Goal: Task Accomplishment & Management: Use online tool/utility

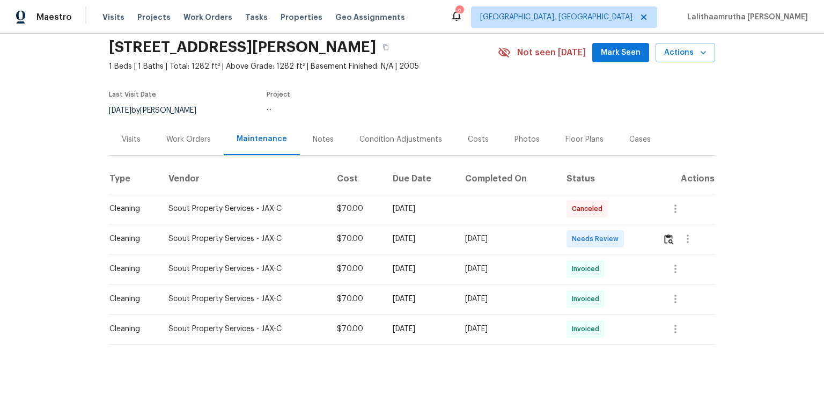
scroll to position [45, 0]
click at [586, 234] on img "button" at bounding box center [668, 239] width 9 height 10
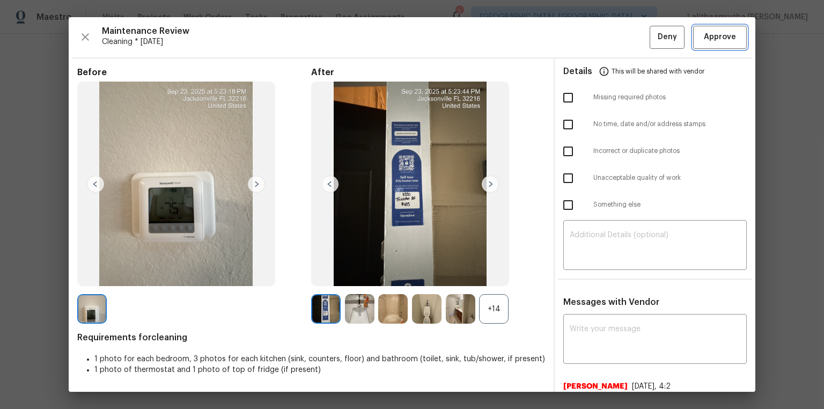
click at [586, 45] on button "Approve" at bounding box center [720, 37] width 54 height 23
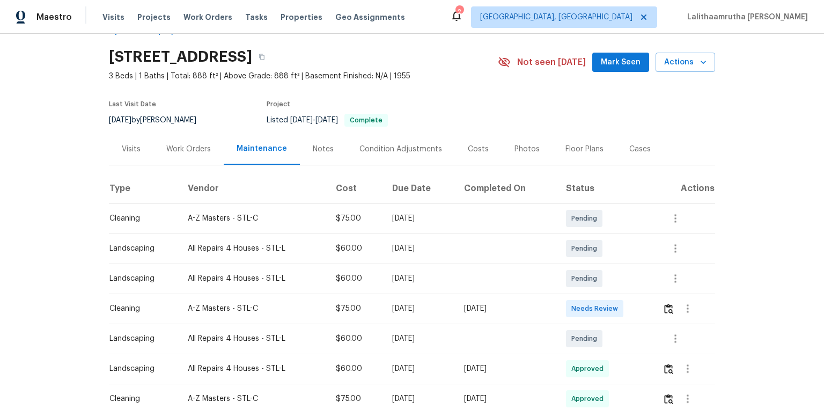
scroll to position [43, 0]
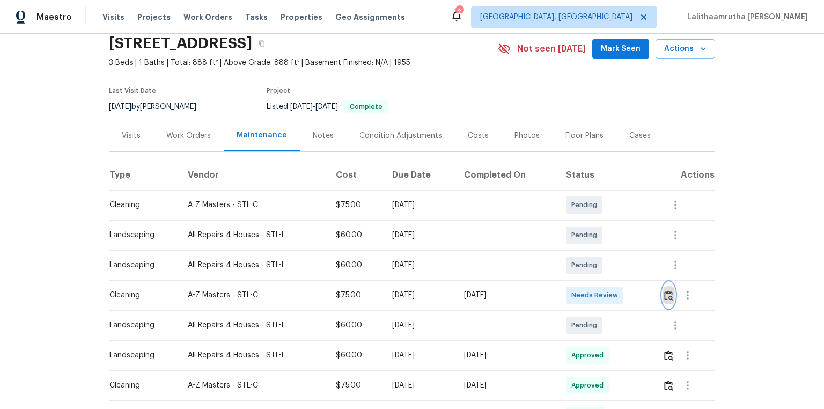
click at [586, 275] on img "button" at bounding box center [668, 295] width 9 height 10
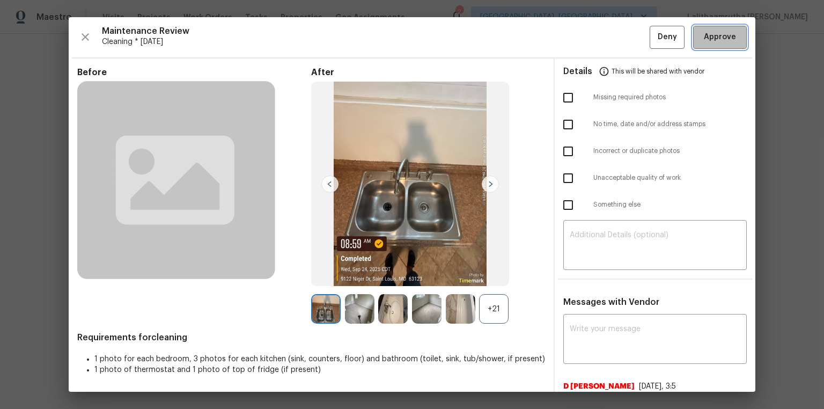
click at [586, 37] on span "Approve" at bounding box center [720, 37] width 32 height 13
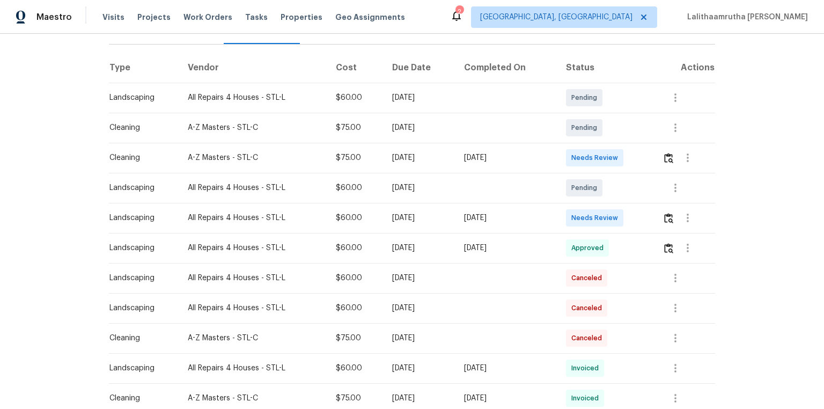
scroll to position [172, 0]
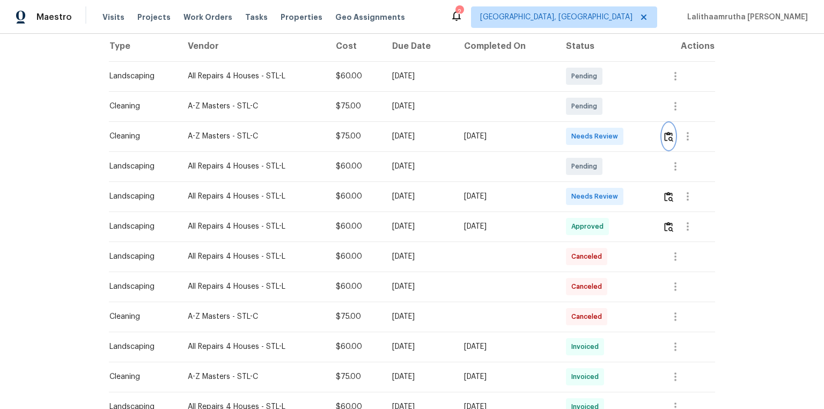
click at [586, 137] on img "button" at bounding box center [668, 136] width 9 height 10
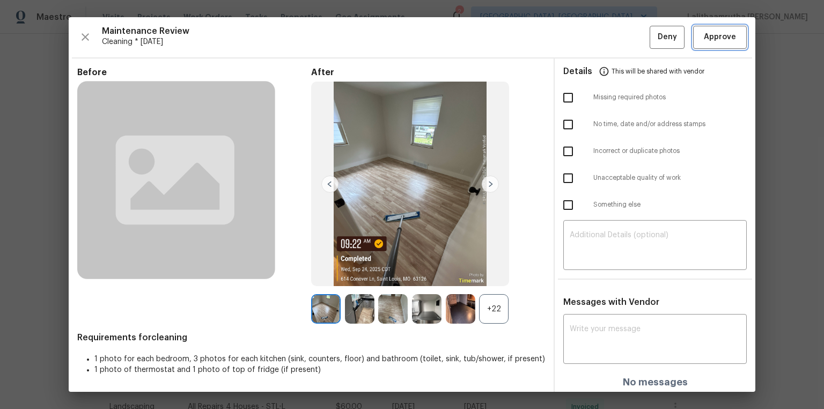
click at [586, 43] on button "Approve" at bounding box center [720, 37] width 54 height 23
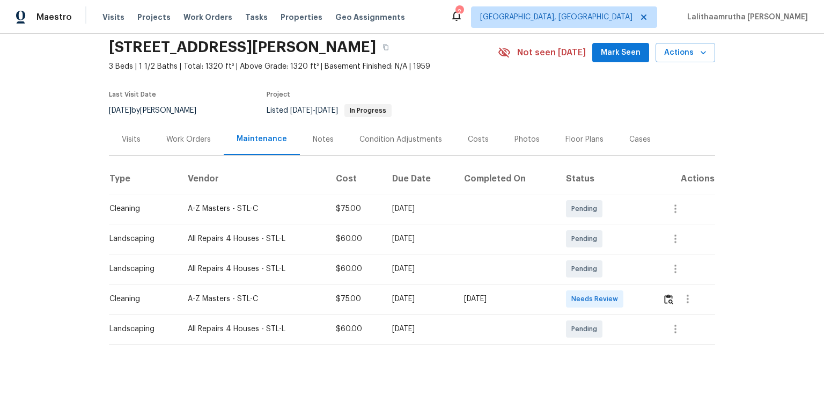
scroll to position [45, 0]
click at [586, 275] on img "button" at bounding box center [668, 299] width 9 height 10
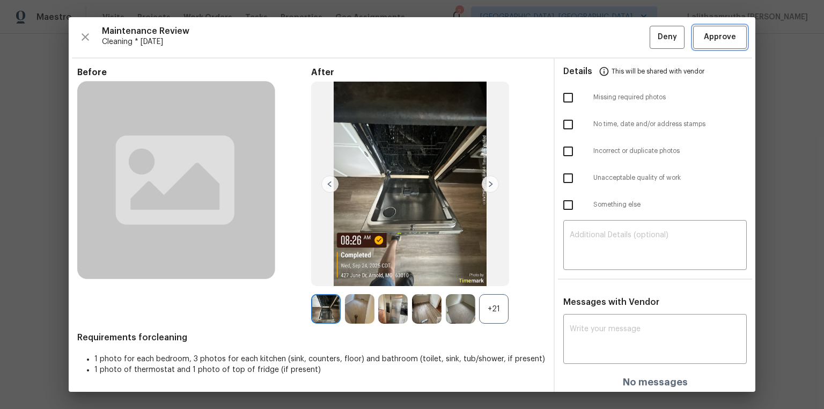
click at [586, 44] on button "Approve" at bounding box center [720, 37] width 54 height 23
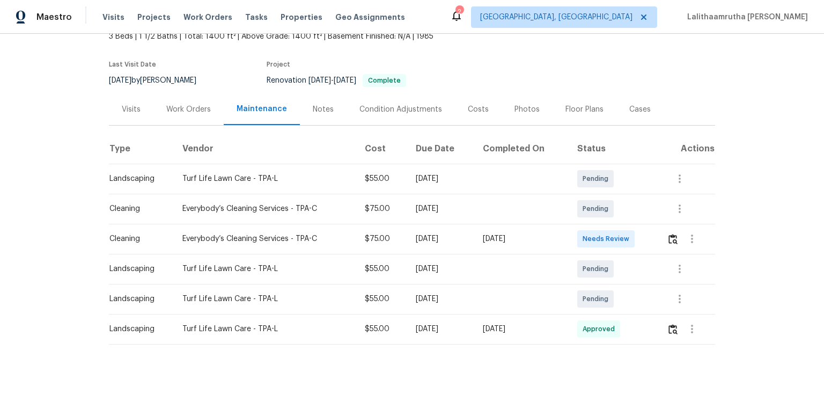
scroll to position [75, 0]
click at [586, 235] on img "button" at bounding box center [672, 239] width 9 height 10
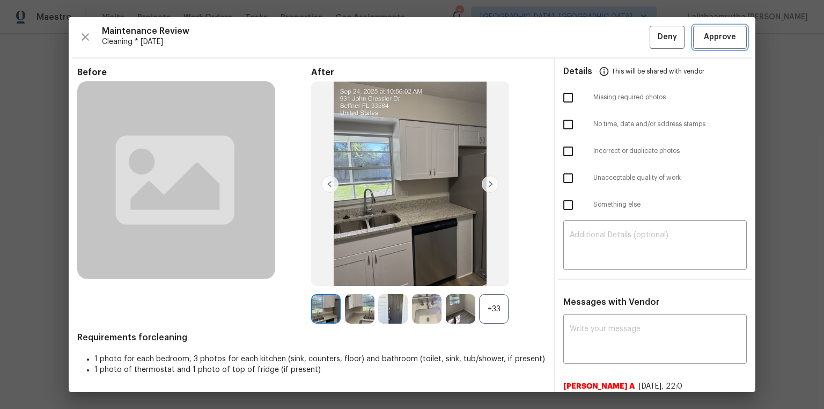
click at [586, 37] on span "Approve" at bounding box center [720, 37] width 32 height 13
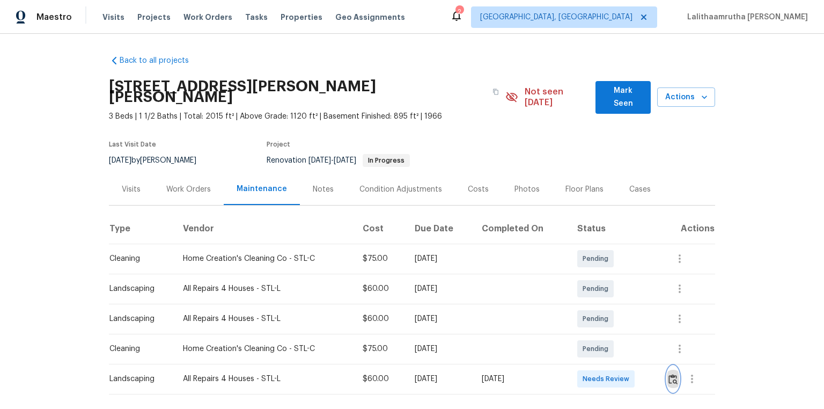
click at [586, 275] on img "button" at bounding box center [672, 379] width 9 height 10
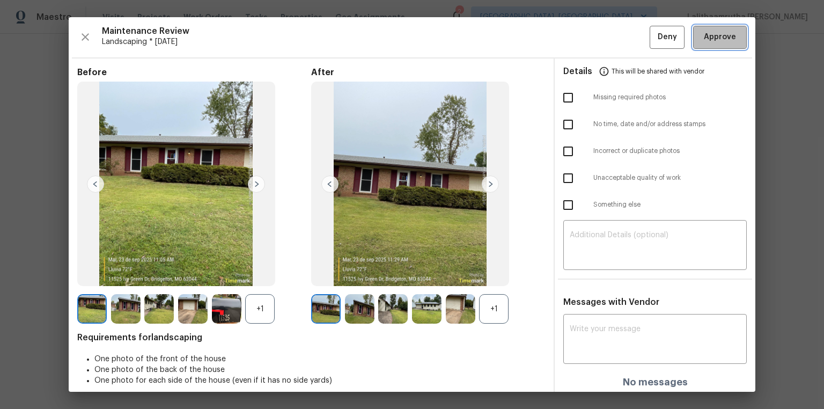
click at [586, 40] on span "Approve" at bounding box center [720, 37] width 32 height 13
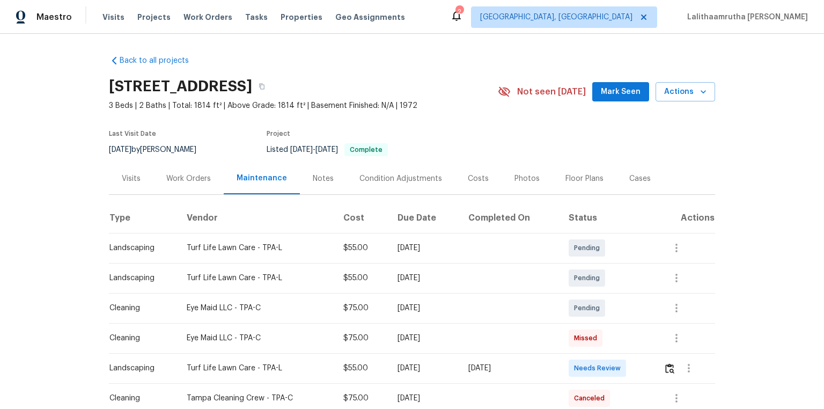
scroll to position [43, 0]
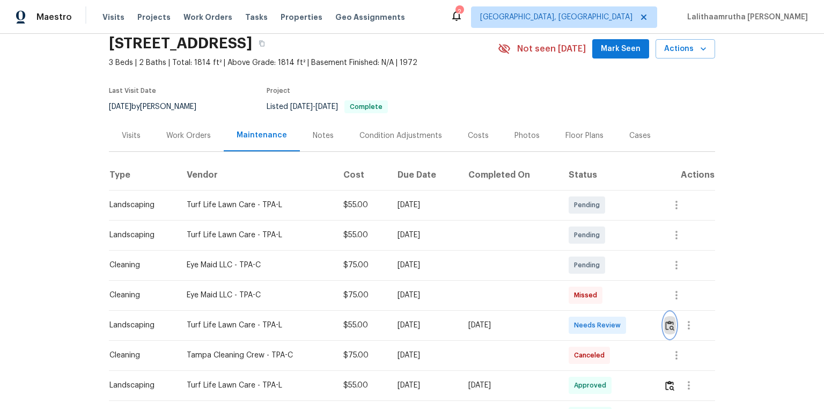
click at [586, 275] on img "button" at bounding box center [669, 325] width 9 height 10
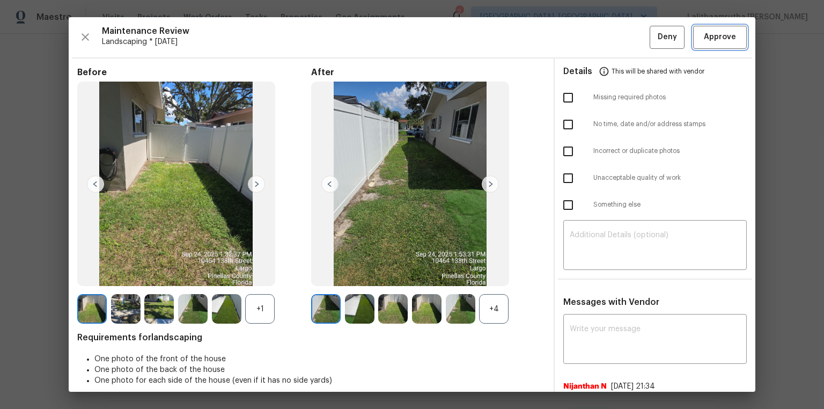
click at [586, 39] on span "Approve" at bounding box center [720, 37] width 32 height 13
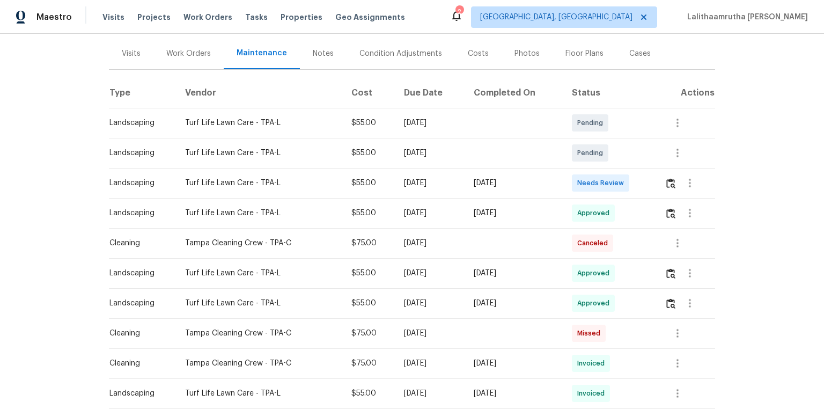
scroll to position [129, 0]
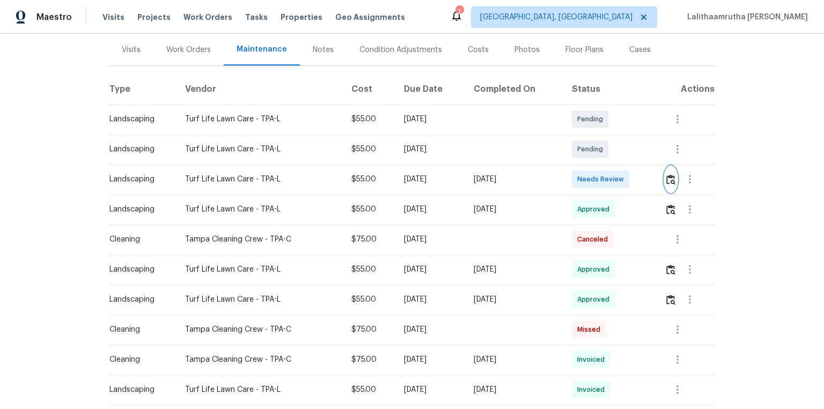
click at [586, 182] on img "button" at bounding box center [670, 179] width 9 height 10
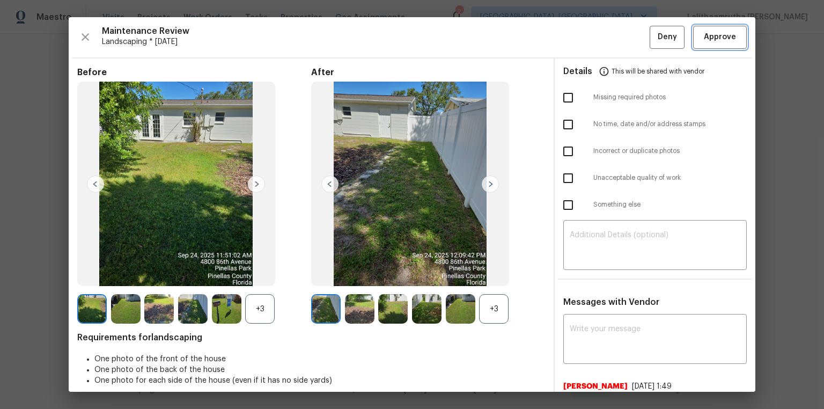
click at [586, 42] on span "Approve" at bounding box center [720, 37] width 32 height 13
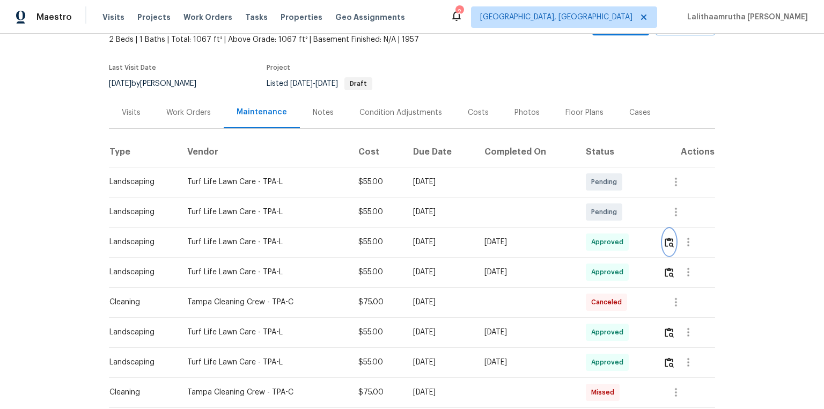
scroll to position [0, 0]
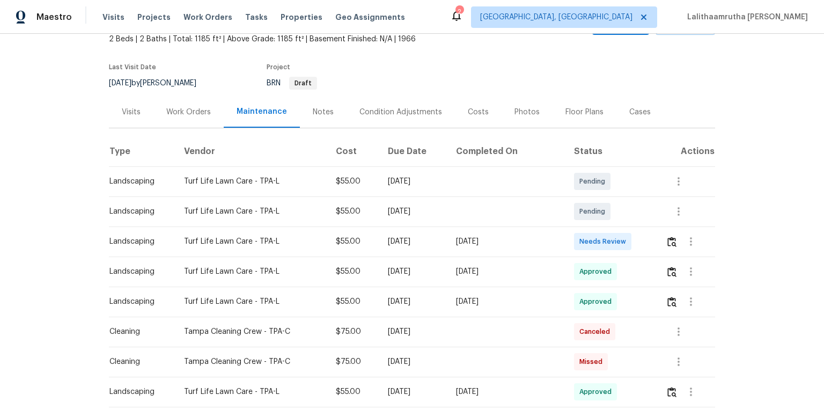
scroll to position [86, 0]
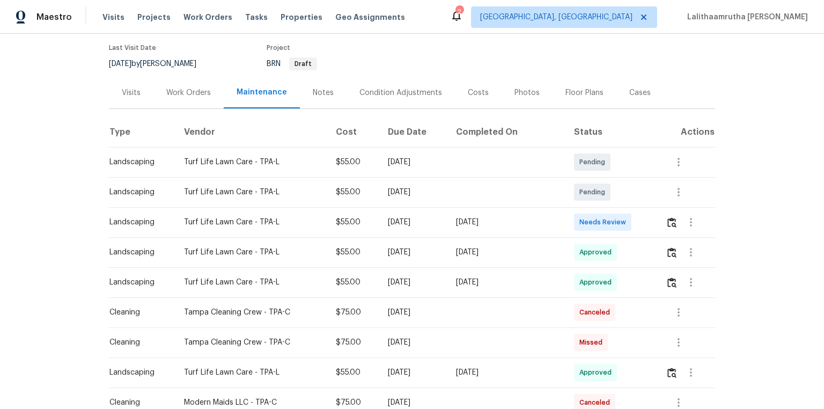
click at [586, 223] on div at bounding box center [690, 222] width 49 height 26
click at [586, 224] on img "button" at bounding box center [671, 222] width 9 height 10
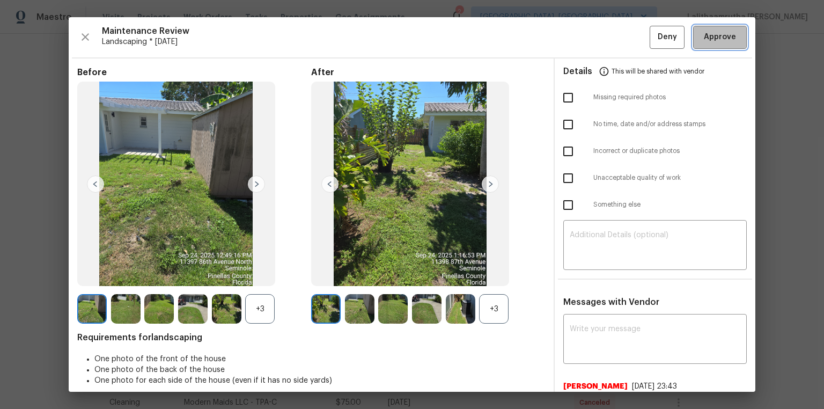
click at [586, 32] on span "Approve" at bounding box center [720, 37] width 32 height 13
